Goal: Information Seeking & Learning: Learn about a topic

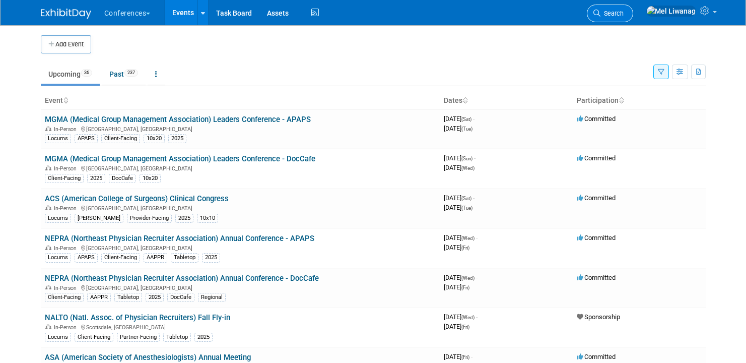
click at [624, 11] on span "Search" at bounding box center [611, 14] width 23 height 8
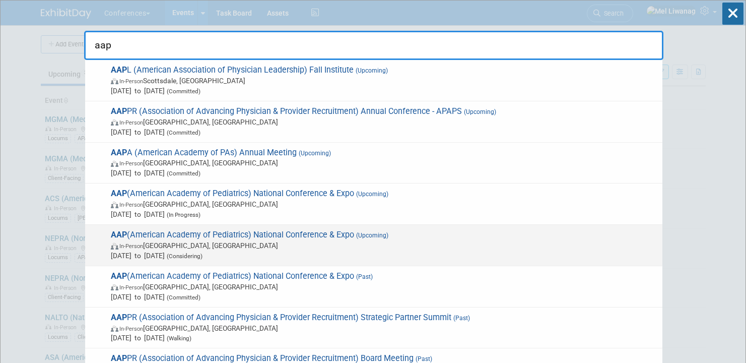
type input "aap"
click at [258, 243] on span "In-Person San Diego, CA" at bounding box center [384, 245] width 546 height 10
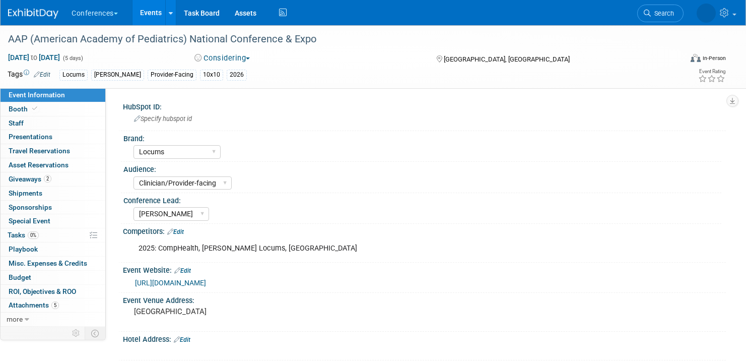
select select "Locums"
select select "Clinician/Provider-facing"
select select "[PERSON_NAME]"
click at [643, 16] on span "Search" at bounding box center [631, 14] width 23 height 8
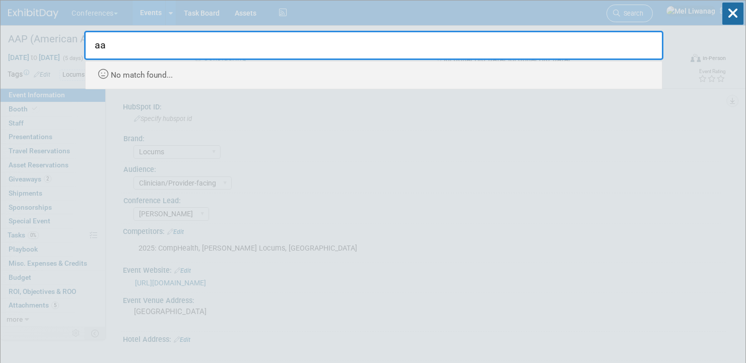
type input "a"
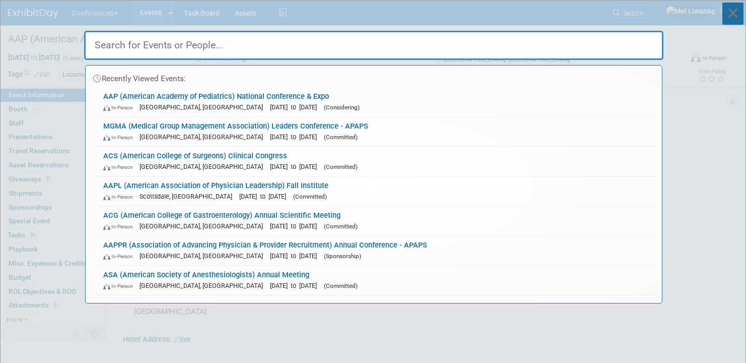
click at [727, 18] on icon at bounding box center [732, 14] width 21 height 22
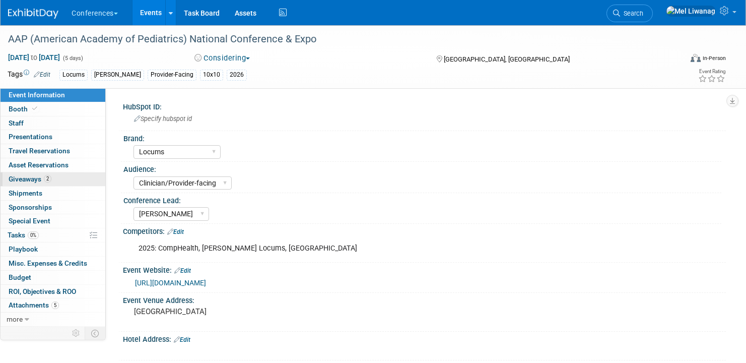
click at [68, 181] on link "2 Giveaways 2" at bounding box center [53, 179] width 105 height 14
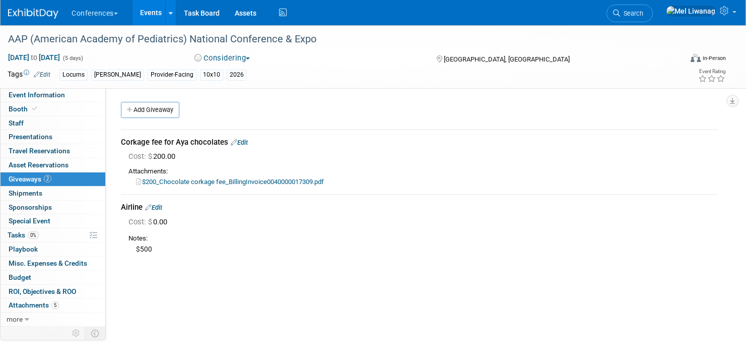
click at [162, 206] on link "Edit" at bounding box center [153, 207] width 17 height 8
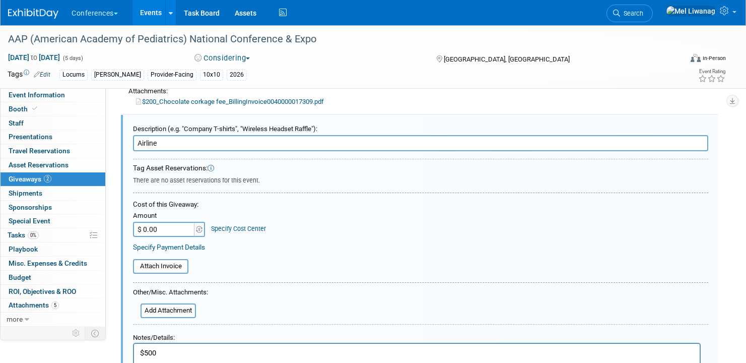
scroll to position [80, 0]
click at [159, 233] on input "$ 0.00" at bounding box center [164, 229] width 63 height 15
type input "$ 500.00"
click at [245, 233] on td "Specify Cost Center Cost Center -- Not Specified -- Aya Education Aya Healthcar…" at bounding box center [236, 223] width 60 height 28
click at [245, 228] on link "Specify Cost Center" at bounding box center [238, 229] width 55 height 8
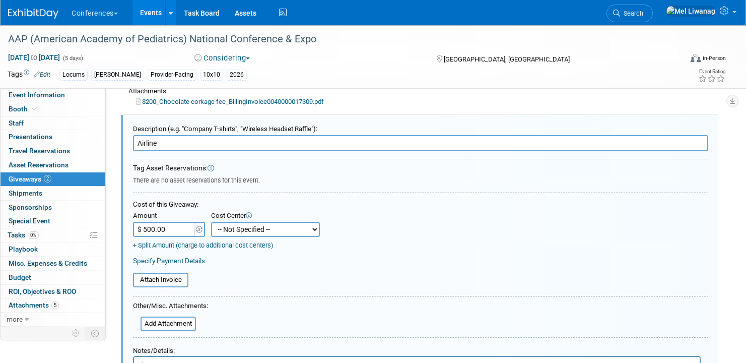
click at [245, 228] on select "-- Not Specified -- Aya Education Aya Healthcare Aya Locums Bespoke Corporate D…" at bounding box center [265, 229] width 109 height 15
select select "18965873"
click at [211, 222] on select "-- Not Specified -- Aya Education Aya Healthcare Aya Locums Bespoke Corporate D…" at bounding box center [265, 229] width 109 height 15
drag, startPoint x: 245, startPoint y: 228, endPoint x: 280, endPoint y: 274, distance: 57.5
click at [280, 274] on table "Attach Invoice" at bounding box center [420, 281] width 575 height 18
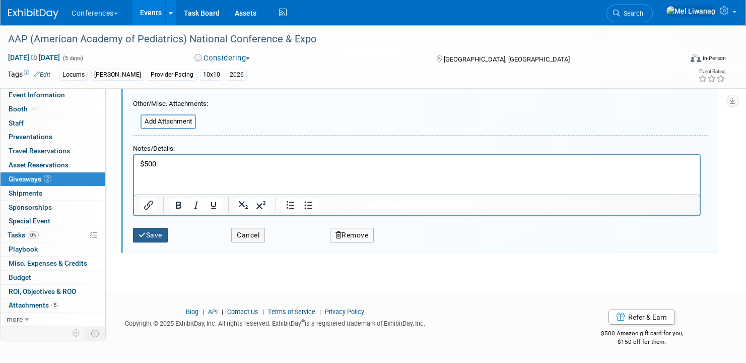
click at [155, 231] on button "Save" at bounding box center [150, 235] width 35 height 15
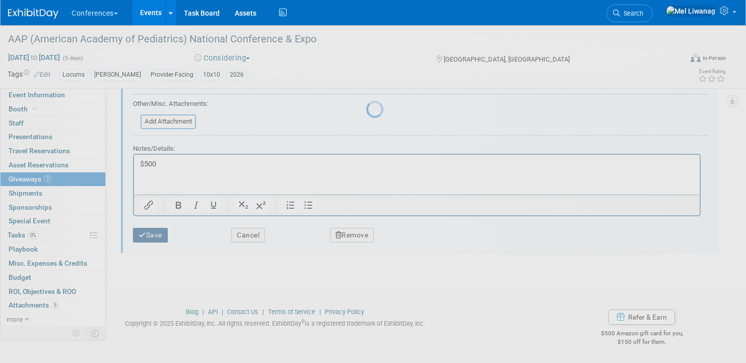
scroll to position [73, 0]
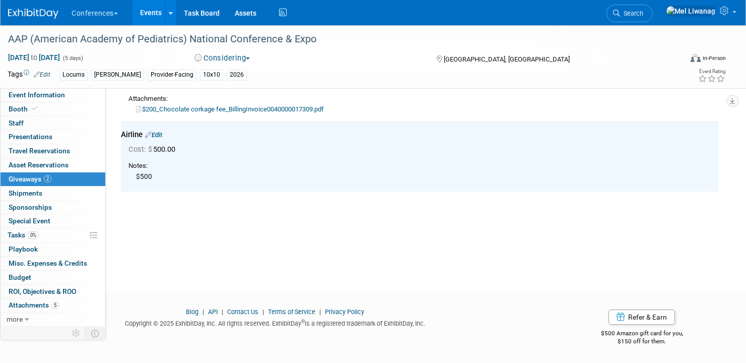
click at [162, 132] on link "Edit" at bounding box center [153, 135] width 17 height 8
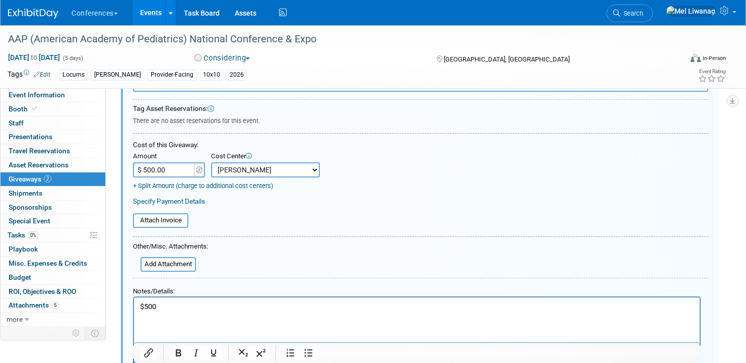
scroll to position [144, 0]
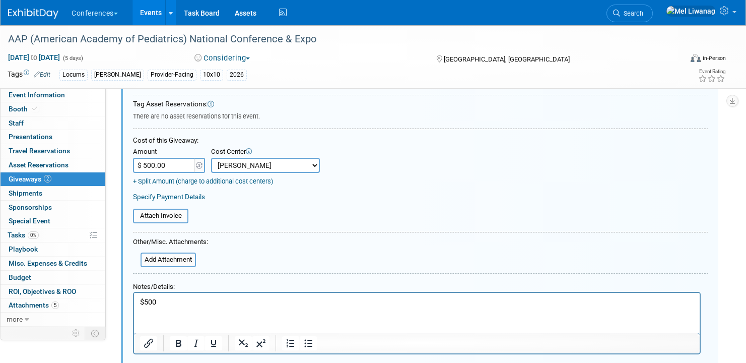
drag, startPoint x: 166, startPoint y: 296, endPoint x: 115, endPoint y: 291, distance: 51.6
click at [134, 293] on html "$500" at bounding box center [417, 300] width 566 height 15
drag, startPoint x: 158, startPoint y: 309, endPoint x: 103, endPoint y: 300, distance: 56.1
click at [134, 300] on html "$500" at bounding box center [417, 300] width 566 height 15
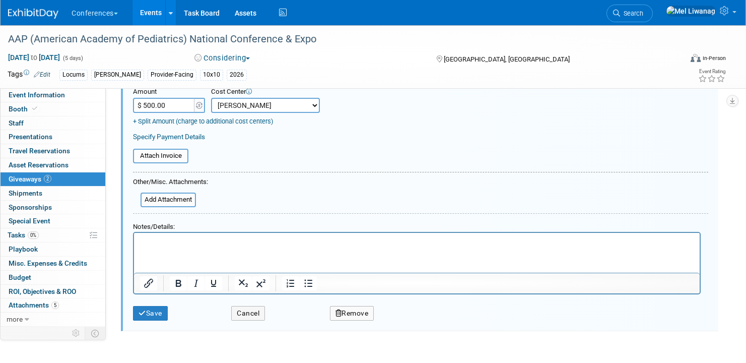
scroll to position [207, 0]
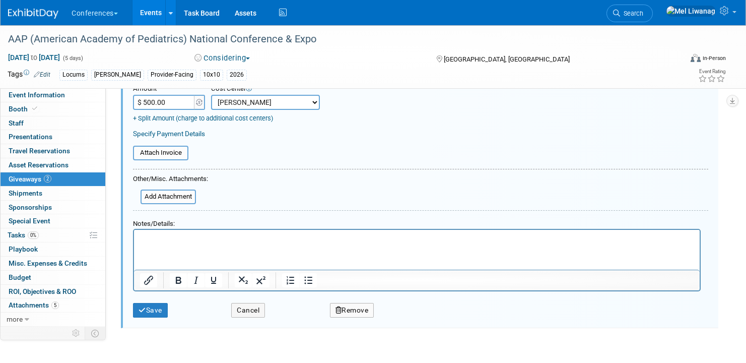
click at [150, 319] on div "Save Cancel Remove" at bounding box center [420, 306] width 575 height 31
click at [150, 312] on button "Save" at bounding box center [150, 310] width 35 height 15
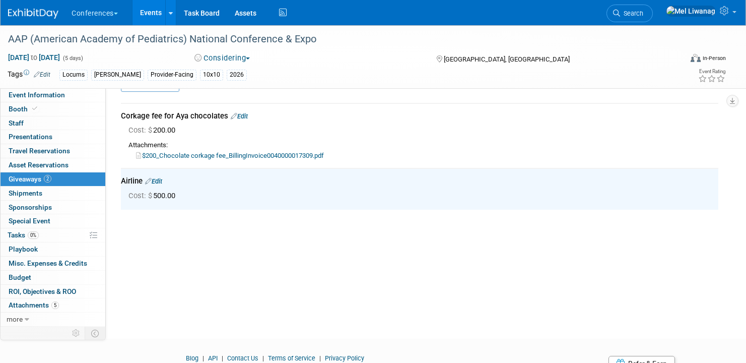
scroll to position [23, 0]
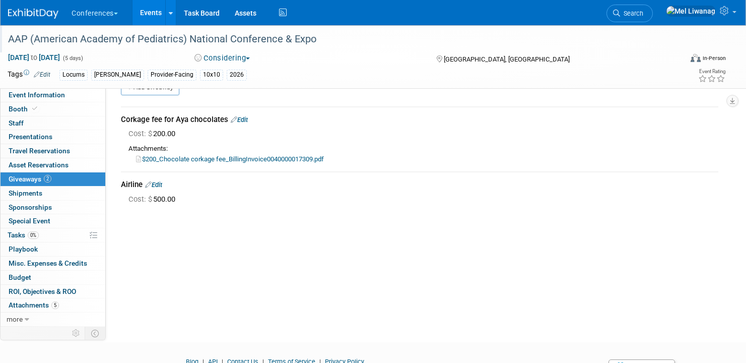
click at [185, 42] on div "AAP (American Academy of Pediatrics) National Conference & Expo" at bounding box center [335, 39] width 660 height 18
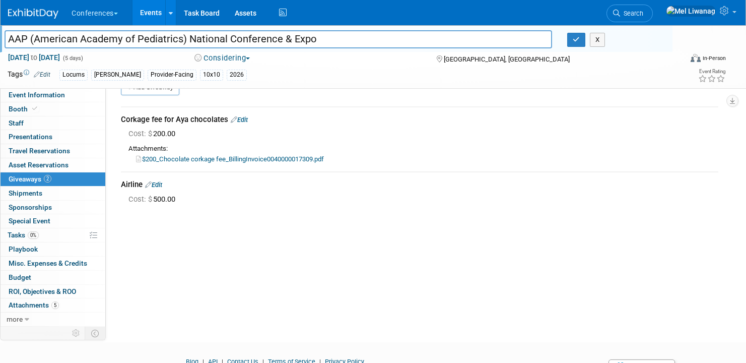
drag, startPoint x: 322, startPoint y: 36, endPoint x: -118, endPoint y: 25, distance: 439.8
click at [0, 25] on html "Conferences Explore: My Workspaces 2 Go to Workspace: Conferences Marketing Req…" at bounding box center [373, 158] width 746 height 363
click at [580, 35] on button "button" at bounding box center [576, 40] width 18 height 14
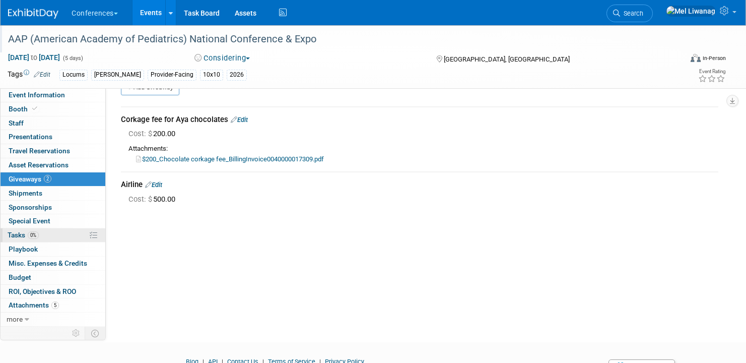
click at [44, 234] on link "0% Tasks 0%" at bounding box center [53, 235] width 105 height 14
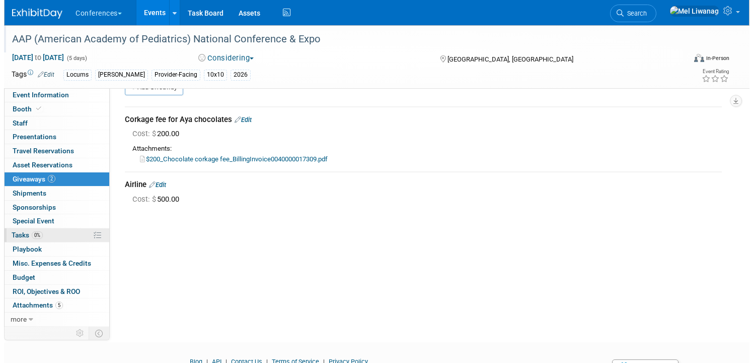
scroll to position [0, 0]
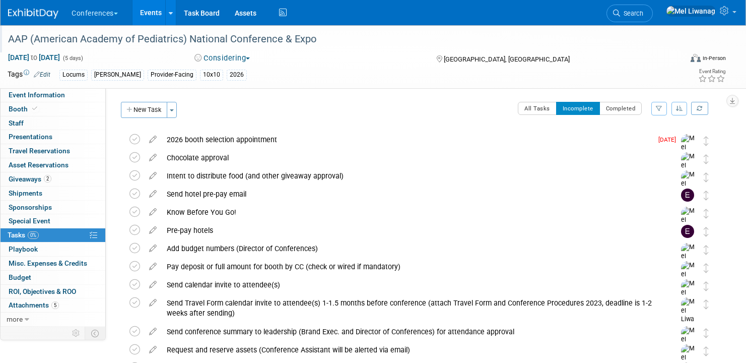
click at [644, 22] on li "Search" at bounding box center [629, 12] width 46 height 25
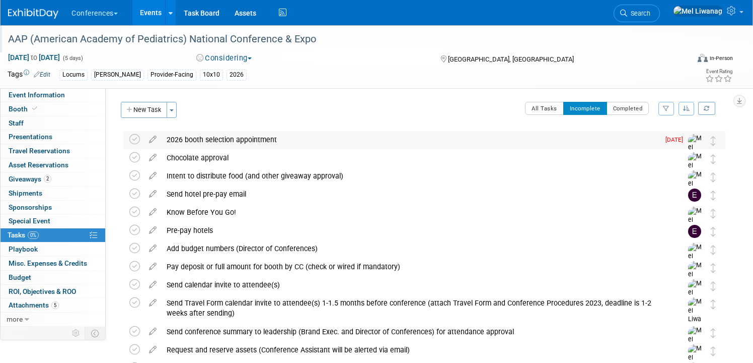
click at [205, 137] on div "2026 booth selection appointment" at bounding box center [411, 139] width 498 height 17
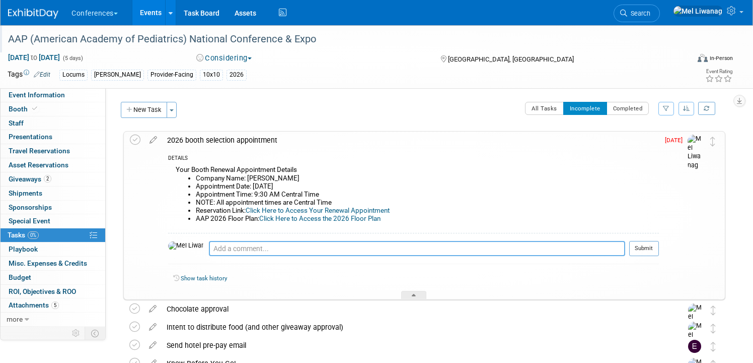
click at [223, 243] on textarea at bounding box center [417, 248] width 417 height 15
type textarea "-"
type textarea "09/30: Picked booth onsite to receive $100 off; conference approval form is for…"
click at [642, 248] on button "Submit" at bounding box center [645, 248] width 30 height 15
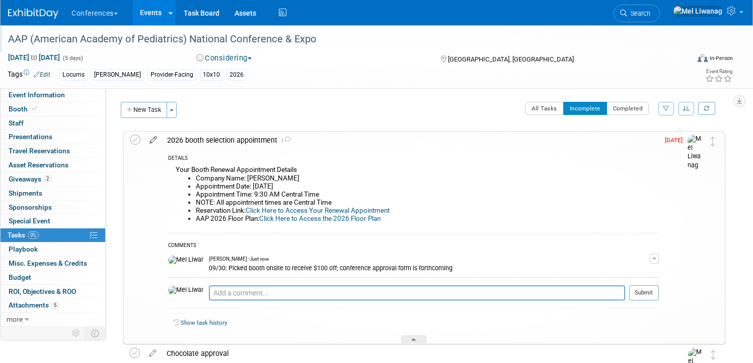
click at [145, 139] on icon at bounding box center [154, 137] width 18 height 13
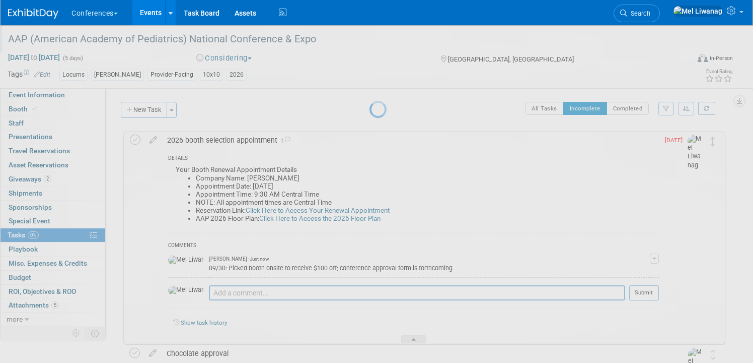
click at [370, 139] on div at bounding box center [377, 181] width 14 height 363
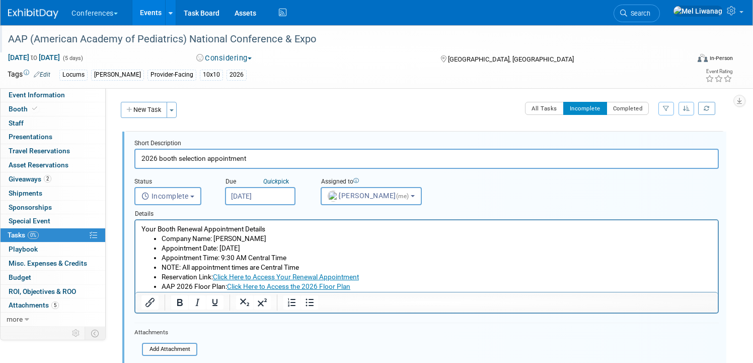
click at [189, 206] on div "Details" at bounding box center [426, 212] width 585 height 14
click at [183, 193] on span "Incomplete" at bounding box center [165, 196] width 47 height 8
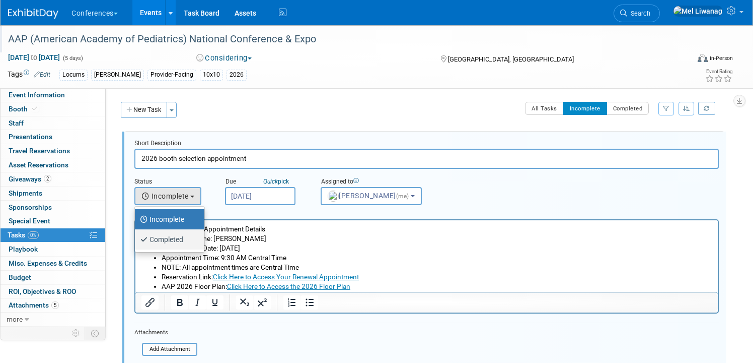
click at [186, 234] on label "Completed" at bounding box center [167, 239] width 54 height 16
click at [136, 235] on input "Completed" at bounding box center [133, 238] width 7 height 7
select select "3"
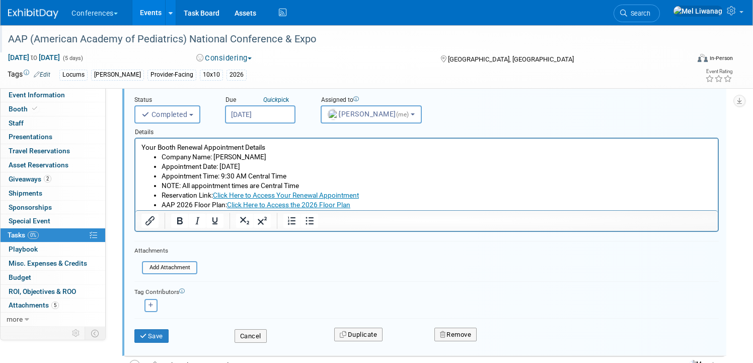
scroll to position [95, 0]
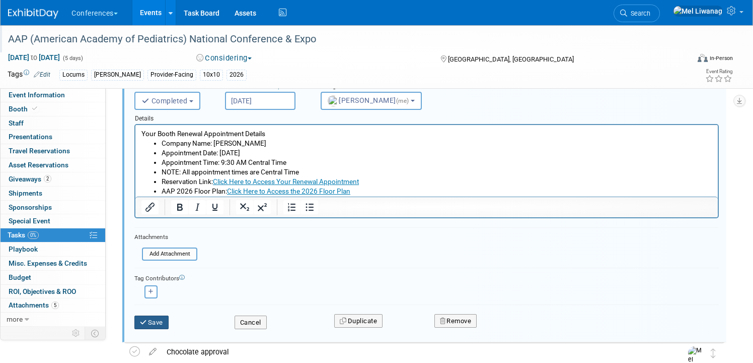
click at [165, 315] on button "Save" at bounding box center [151, 322] width 34 height 14
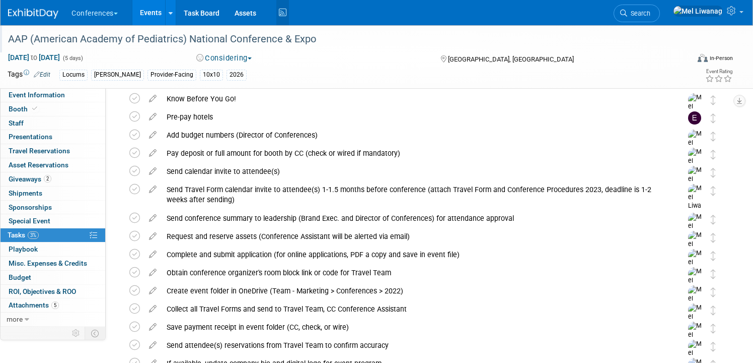
click at [288, 16] on icon at bounding box center [282, 13] width 13 height 16
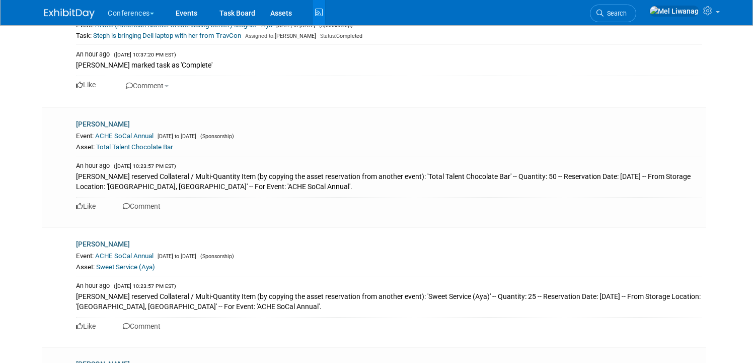
scroll to position [413, 0]
click at [54, 14] on img at bounding box center [69, 14] width 50 height 10
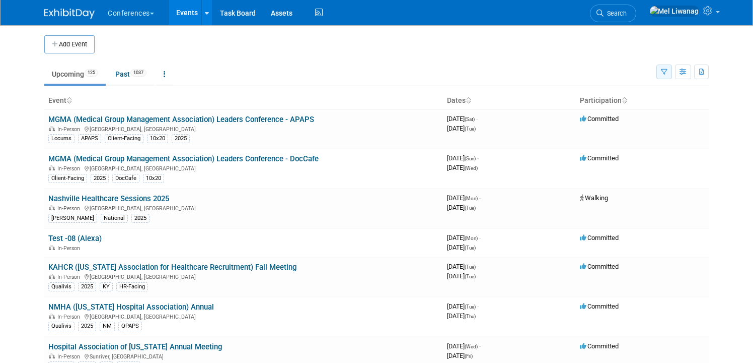
click at [661, 75] on icon "button" at bounding box center [664, 72] width 7 height 7
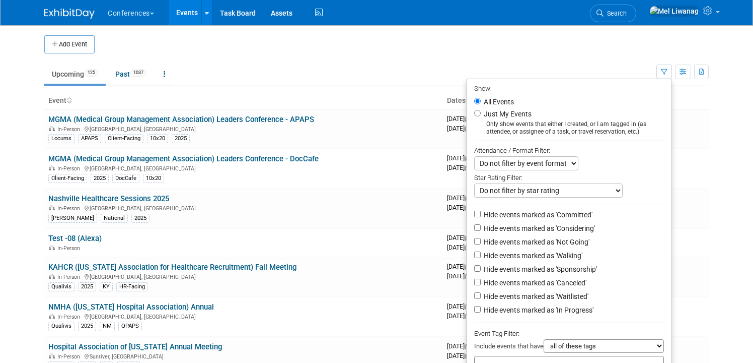
click at [500, 113] on label "Just My Events" at bounding box center [507, 114] width 50 height 10
click at [481, 113] on input "Just My Events" at bounding box center [477, 113] width 7 height 7
radio input "true"
click at [550, 241] on label "Hide events marked as 'Not Going'" at bounding box center [536, 242] width 108 height 10
click at [481, 241] on input "Hide events marked as 'Not Going'" at bounding box center [477, 241] width 7 height 7
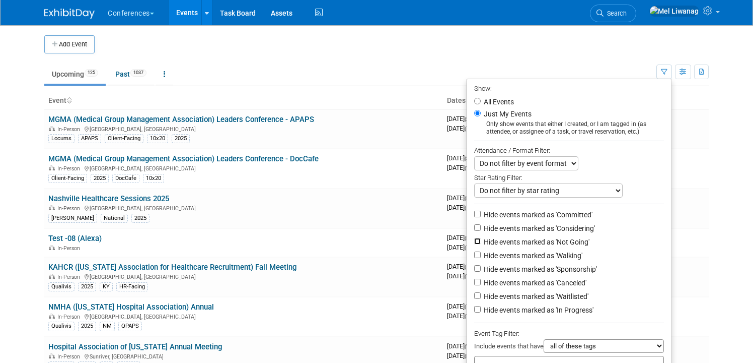
checkbox input "true"
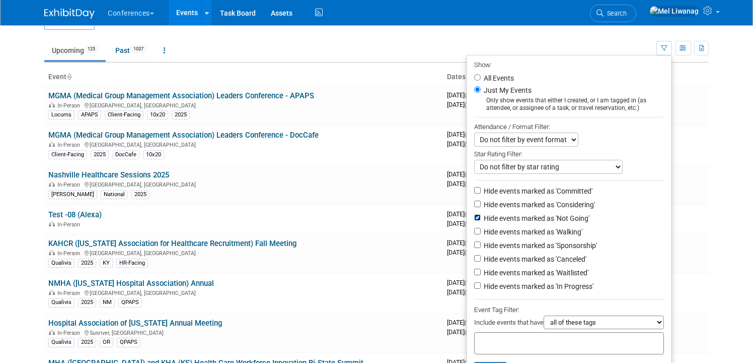
scroll to position [25, 0]
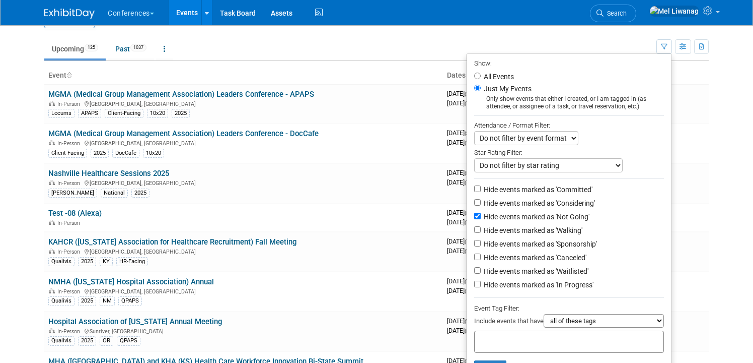
click at [555, 269] on label "Hide events marked as 'Waitlisted'" at bounding box center [535, 271] width 107 height 10
click at [481, 269] on input "Hide events marked as 'Waitlisted'" at bounding box center [477, 270] width 7 height 7
checkbox input "true"
click at [555, 262] on label "Hide events marked as 'Canceled'" at bounding box center [534, 257] width 105 height 10
click at [481, 260] on input "Hide events marked as 'Canceled'" at bounding box center [477, 256] width 7 height 7
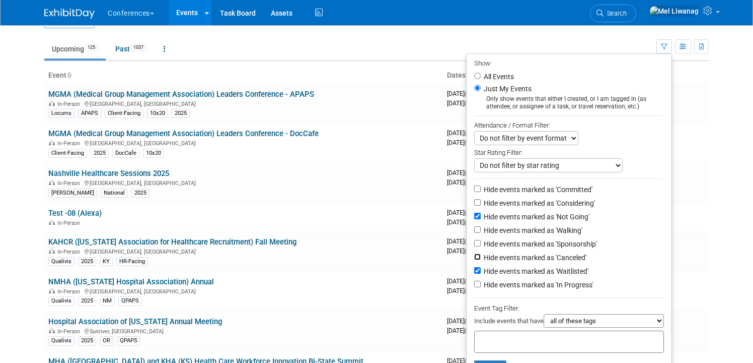
checkbox input "true"
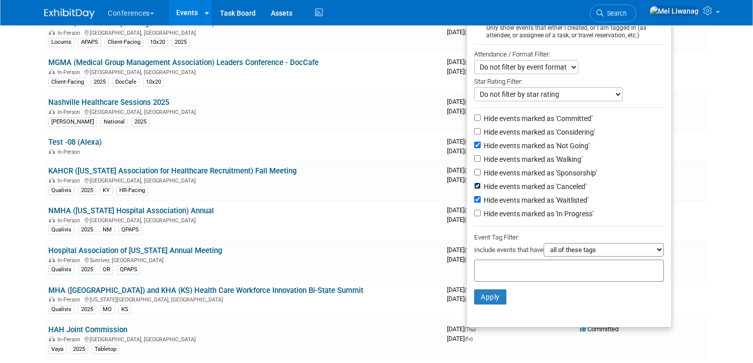
scroll to position [120, 0]
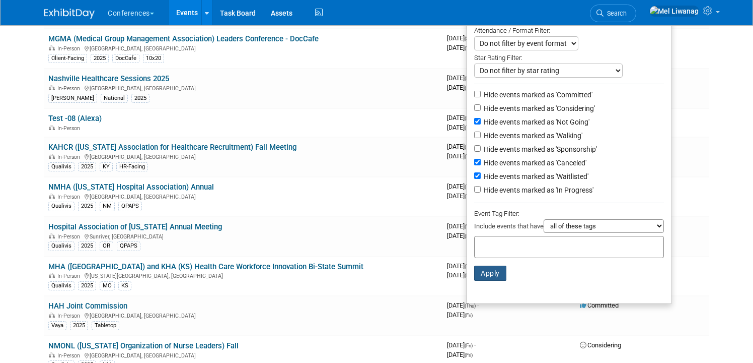
click at [487, 270] on button "Apply" at bounding box center [490, 272] width 32 height 15
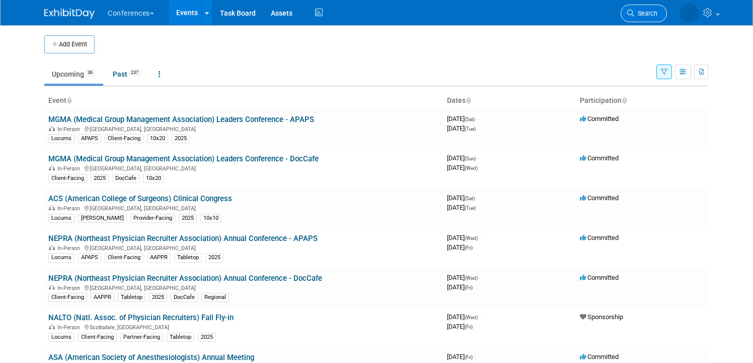
click at [637, 7] on link "Search" at bounding box center [613, 14] width 46 height 18
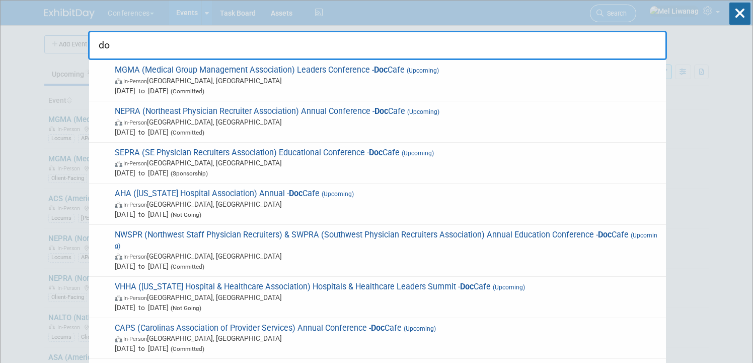
type input "d"
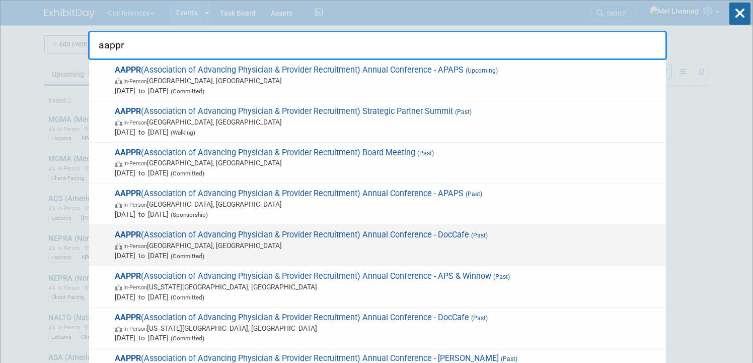
type input "aappr"
click at [551, 248] on span "In-Person Phoenix, AZ" at bounding box center [388, 245] width 546 height 10
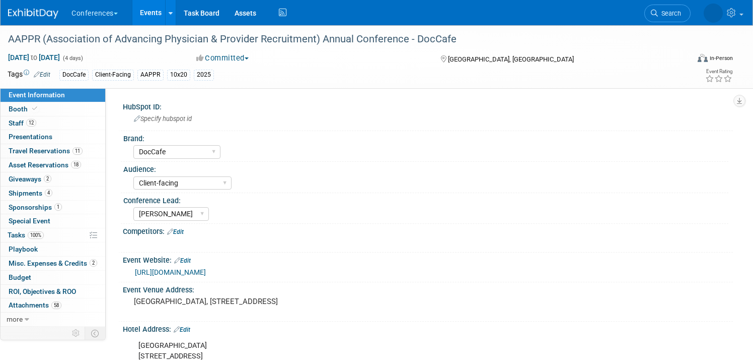
select select "DocCafe"
select select "Client-facing"
select select "[PERSON_NAME]"
click at [82, 113] on link "Booth" at bounding box center [53, 109] width 105 height 14
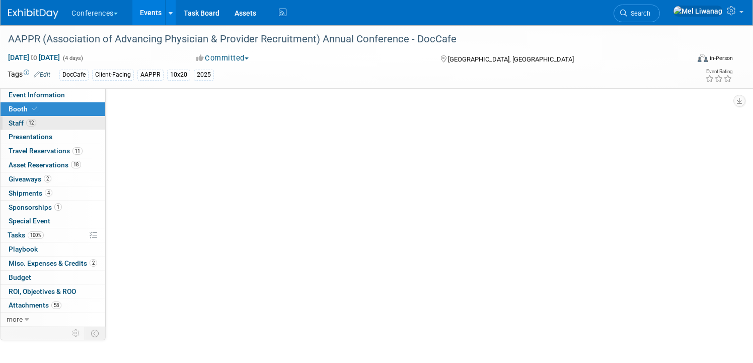
select select "10'x20'"
select select "Yes"
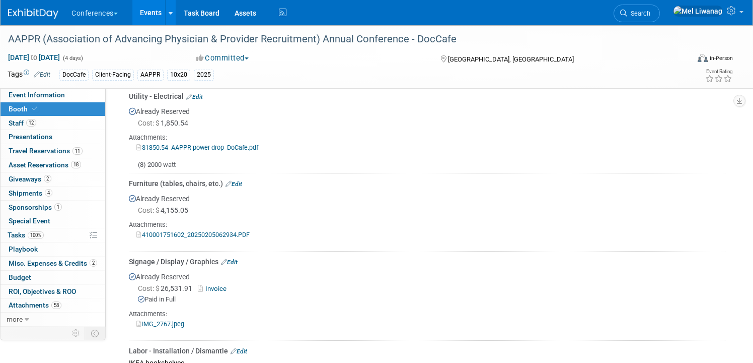
scroll to position [477, 0]
click at [191, 230] on link "410001751602_20250205062934.PDF" at bounding box center [192, 234] width 113 height 8
click at [310, 256] on div "Signage / Display / Graphics Edit" at bounding box center [427, 261] width 597 height 10
click at [39, 7] on link at bounding box center [39, 9] width 62 height 8
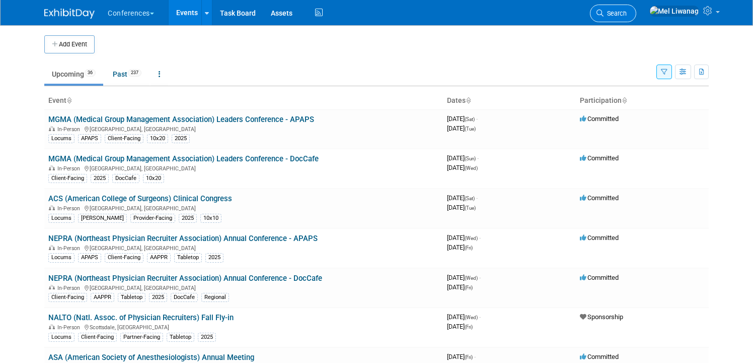
click at [627, 15] on span "Search" at bounding box center [615, 14] width 23 height 8
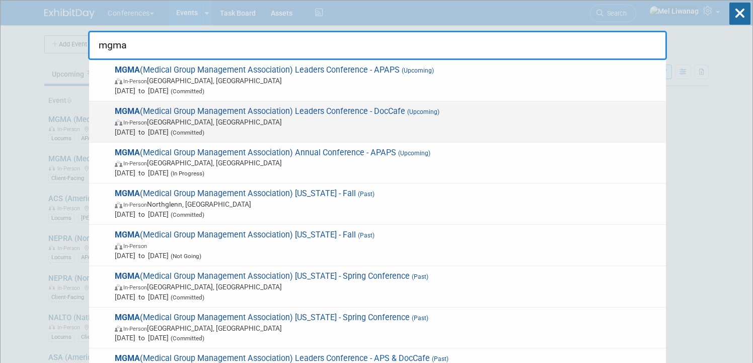
type input "mgma"
click at [371, 124] on span "In-Person Orlando, FL" at bounding box center [388, 122] width 546 height 10
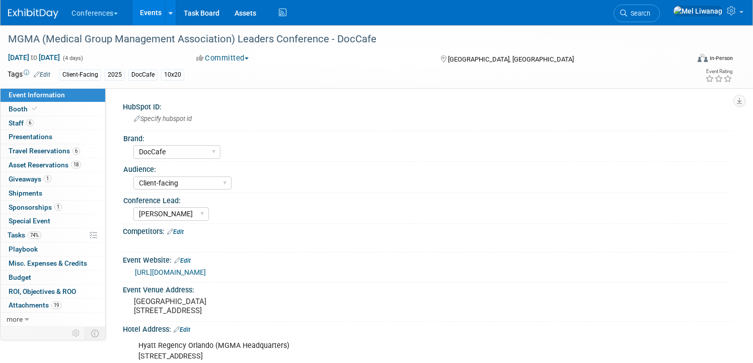
select select "DocCafe"
select select "Client-facing"
select select "[PERSON_NAME]"
click at [62, 110] on link "Booth" at bounding box center [53, 109] width 105 height 14
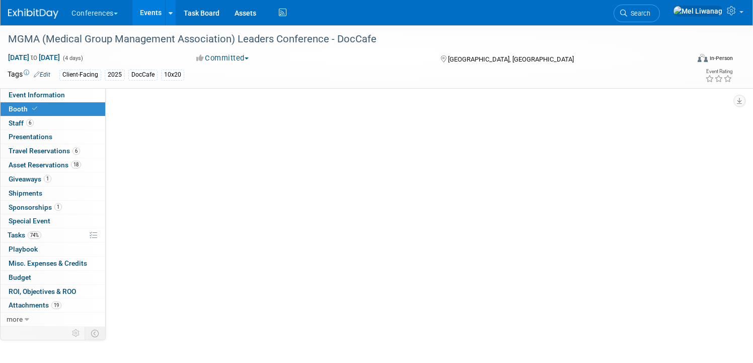
select select "10'x20'"
select select "Yes"
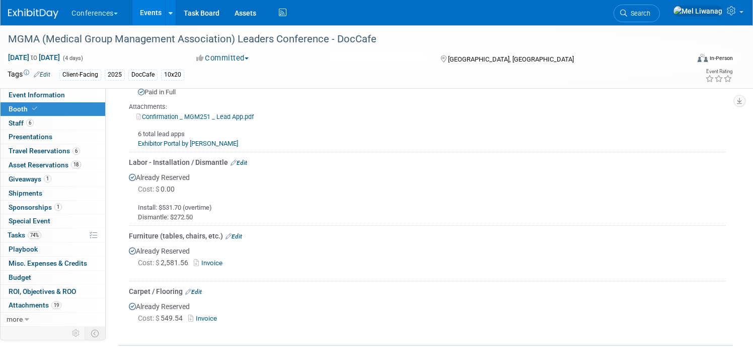
scroll to position [594, 0]
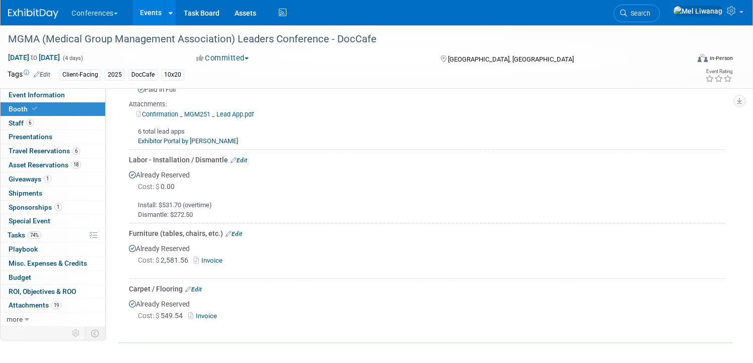
click at [209, 259] on link "Invoice" at bounding box center [210, 260] width 33 height 8
click at [657, 17] on link "Search" at bounding box center [637, 14] width 46 height 18
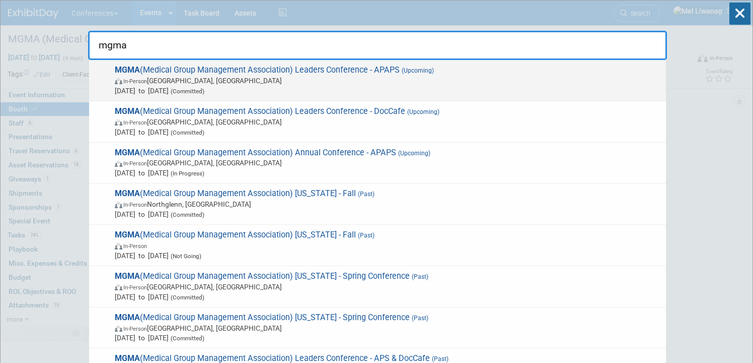
type input "mgma"
click at [470, 86] on span "Sep 27, 2025 to Sep 30, 2025 (Committed)" at bounding box center [388, 91] width 546 height 10
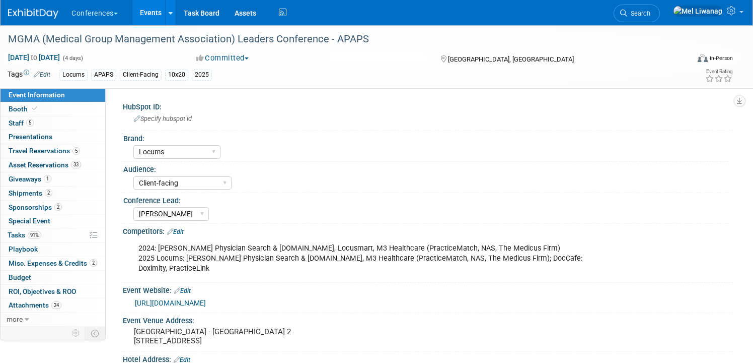
select select "Locums"
select select "Client-facing"
select select "[PERSON_NAME]"
click at [651, 13] on span "Search" at bounding box center [639, 14] width 23 height 8
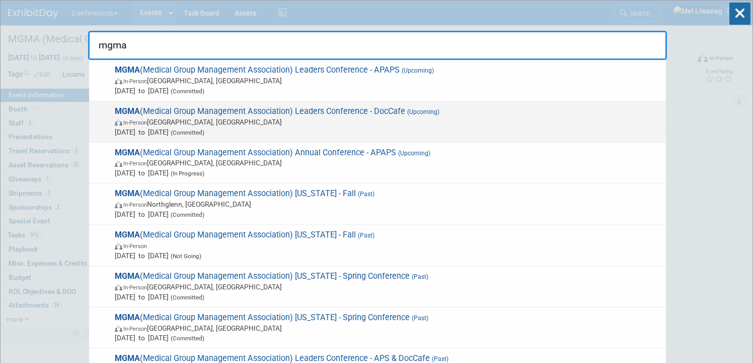
type input "mgma"
click at [425, 123] on span "In-Person [GEOGRAPHIC_DATA], [GEOGRAPHIC_DATA]" at bounding box center [388, 122] width 546 height 10
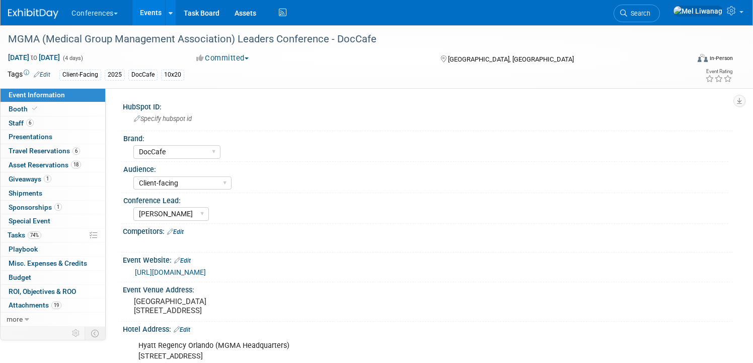
select select "DocCafe"
select select "Client-facing"
select select "[PERSON_NAME]"
click at [78, 111] on link "Booth" at bounding box center [53, 109] width 105 height 14
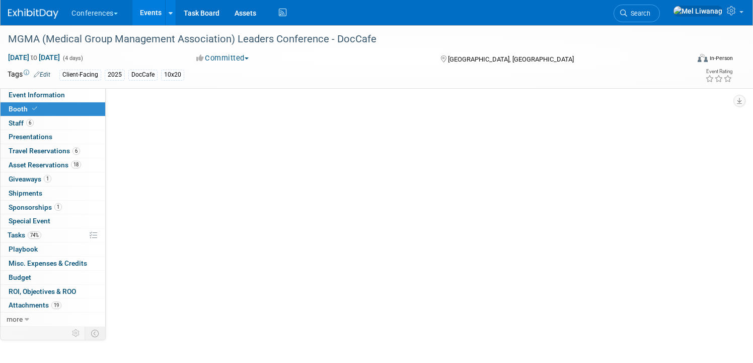
select select "10'x20'"
select select "Yes"
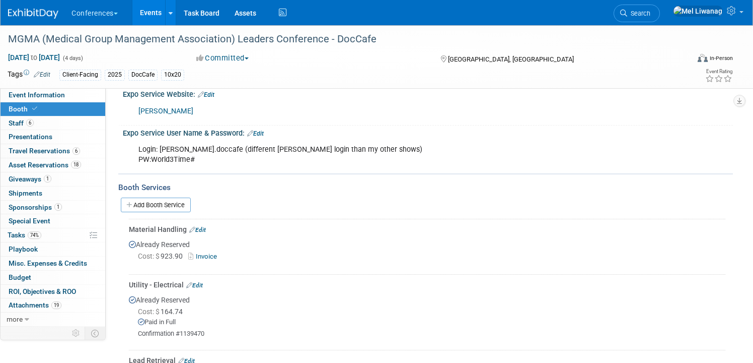
scroll to position [301, 0]
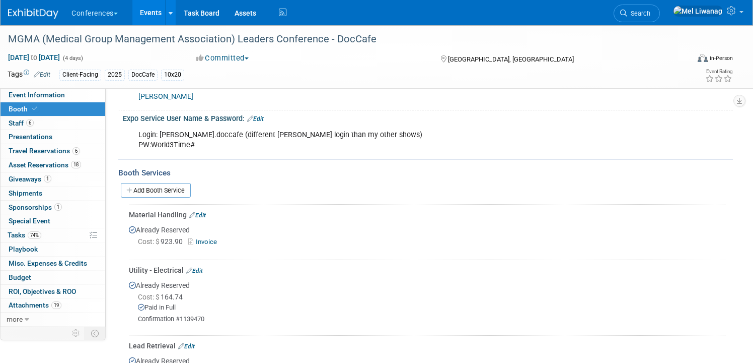
click at [209, 238] on link "Invoice" at bounding box center [204, 242] width 33 height 8
click at [651, 14] on span "Search" at bounding box center [639, 14] width 23 height 8
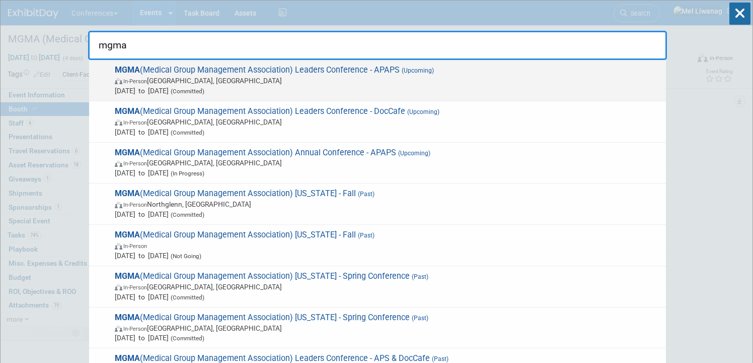
type input "mgma"
click at [489, 81] on span "In-Person Orlando, FL" at bounding box center [388, 81] width 546 height 10
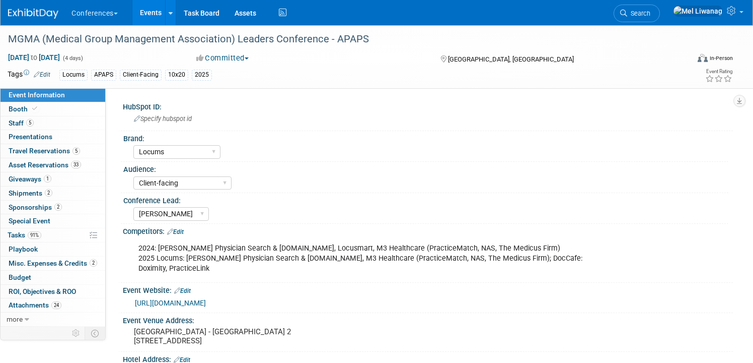
select select "Locums"
select select "Client-facing"
select select "[PERSON_NAME]"
click at [69, 114] on link "Booth" at bounding box center [53, 109] width 105 height 14
select select "10'x20'"
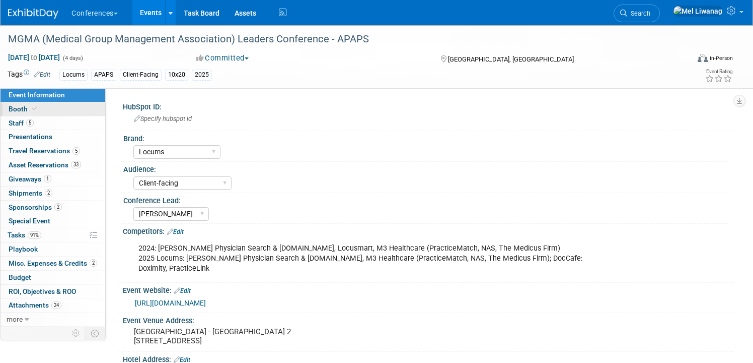
select select "Yes"
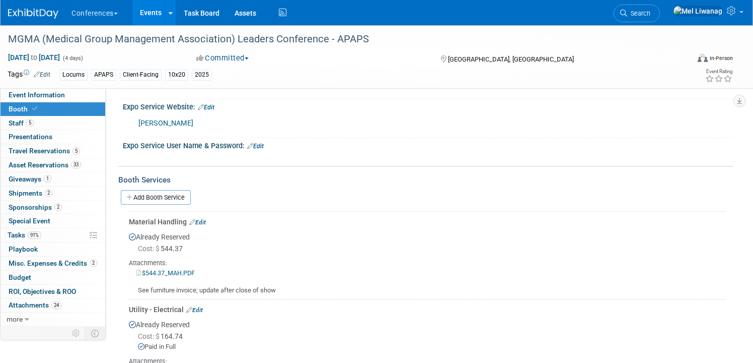
scroll to position [273, 0]
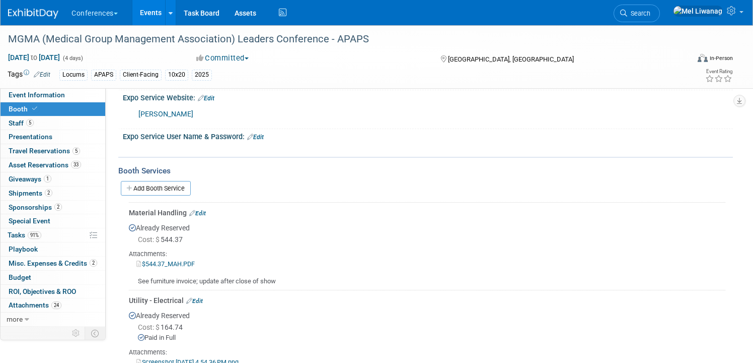
click at [186, 261] on link "$544.37_MAH.PDF" at bounding box center [165, 264] width 58 height 8
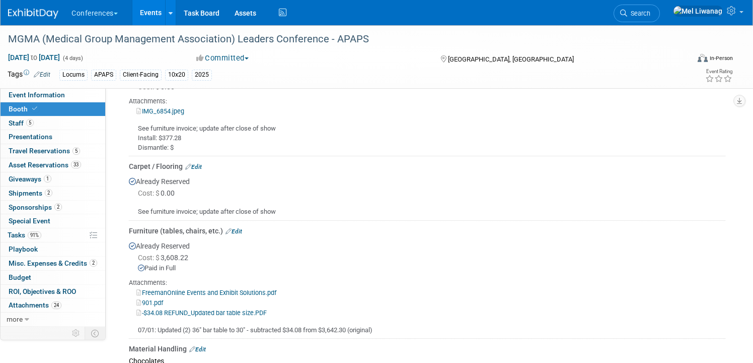
scroll to position [819, 0]
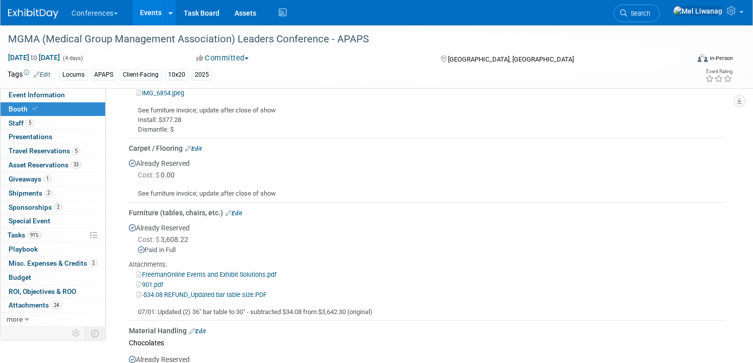
click at [202, 273] on link "FreemanOnline Events and Exhibit Solutions.pdf" at bounding box center [206, 274] width 140 height 8
